Goal: Information Seeking & Learning: Compare options

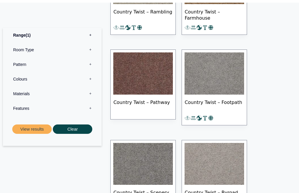
scroll to position [525, 0]
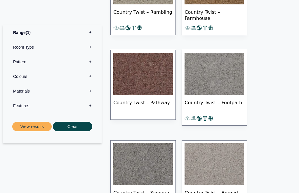
click at [207, 87] on img at bounding box center [215, 74] width 60 height 42
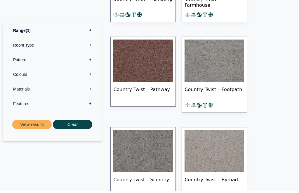
scroll to position [538, 0]
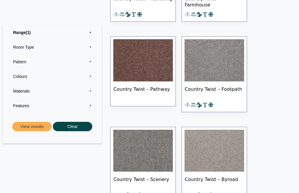
click at [92, 76] on label "Colours 0" at bounding box center [52, 76] width 90 height 15
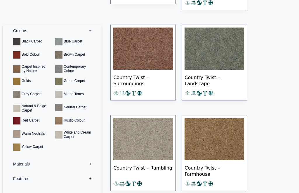
scroll to position [369, 0]
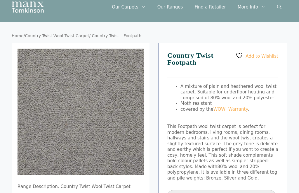
scroll to position [18, 0]
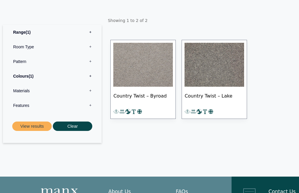
scroll to position [82, 0]
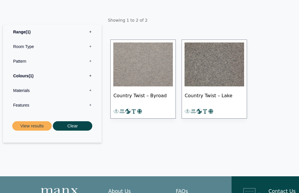
click at [90, 83] on label "Colours 1" at bounding box center [52, 76] width 90 height 15
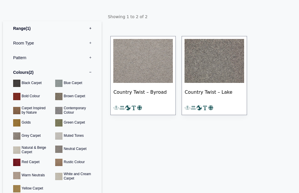
scroll to position [85, 0]
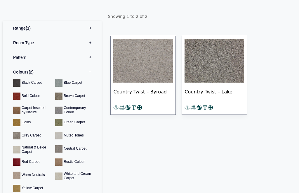
click at [92, 33] on label "Range 1" at bounding box center [52, 28] width 90 height 15
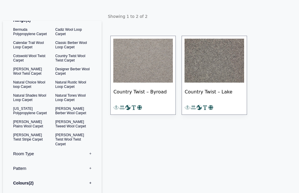
scroll to position [8, 0]
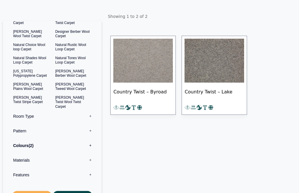
click at [93, 153] on label "Colours 2" at bounding box center [52, 145] width 90 height 15
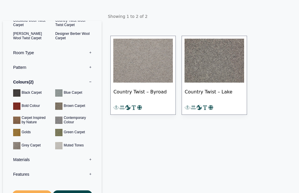
scroll to position [43, 0]
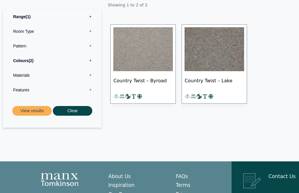
scroll to position [96, 0]
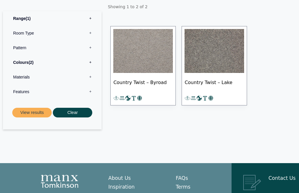
click at [136, 63] on img at bounding box center [143, 51] width 60 height 44
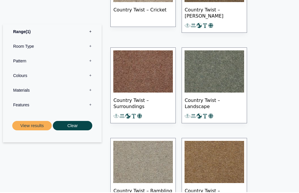
scroll to position [346, 0]
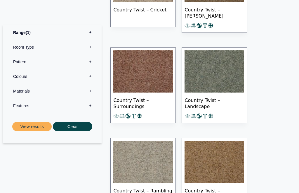
click at [94, 77] on label "Colours 0" at bounding box center [52, 76] width 90 height 15
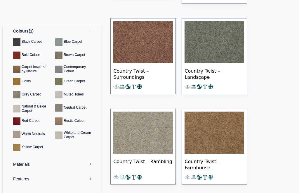
scroll to position [374, 0]
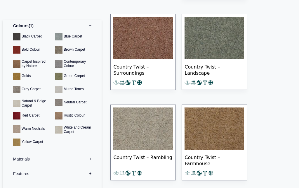
scroll to position [394, 0]
